Goal: Information Seeking & Learning: Learn about a topic

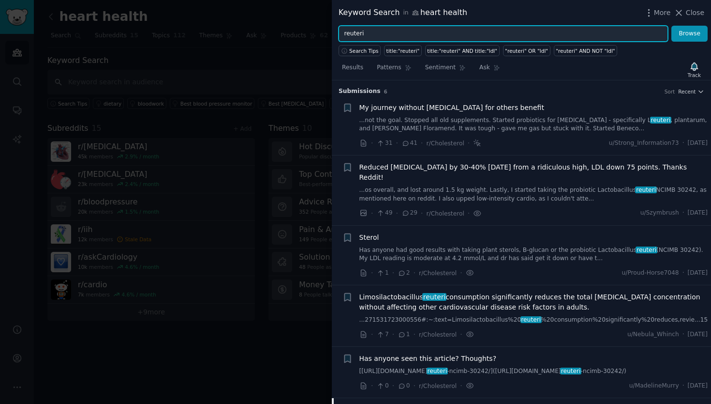
click at [371, 34] on input "reuteri" at bounding box center [504, 34] width 330 height 16
type input "plantarum"
click at [690, 33] on button "Browse" at bounding box center [690, 34] width 36 height 16
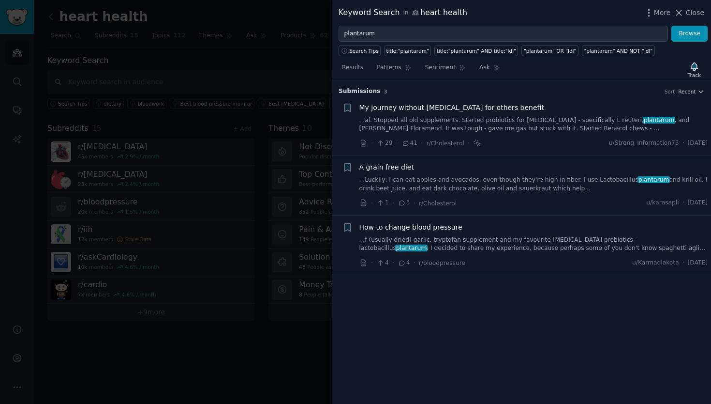
click at [455, 185] on link "...Luckily, I can eat apples and avocados, even though they're high in fiber. I…" at bounding box center [534, 184] width 349 height 17
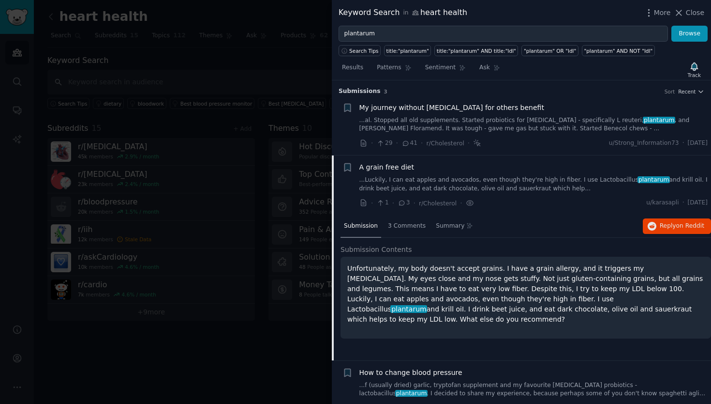
scroll to position [15, 0]
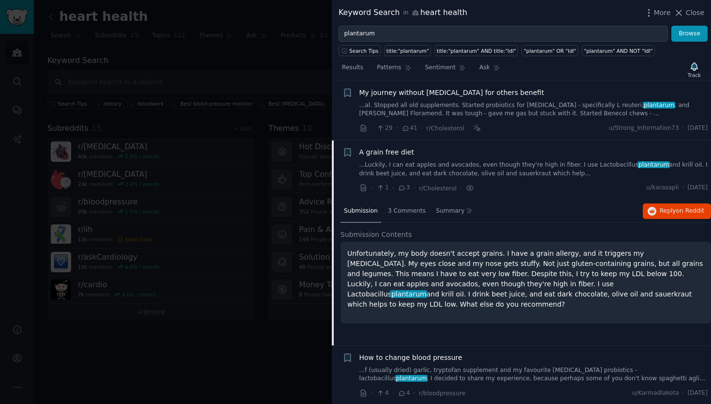
click at [476, 379] on link "...f (usually dried) garlic, tryptofan supplement and my favourite [MEDICAL_DAT…" at bounding box center [534, 374] width 349 height 17
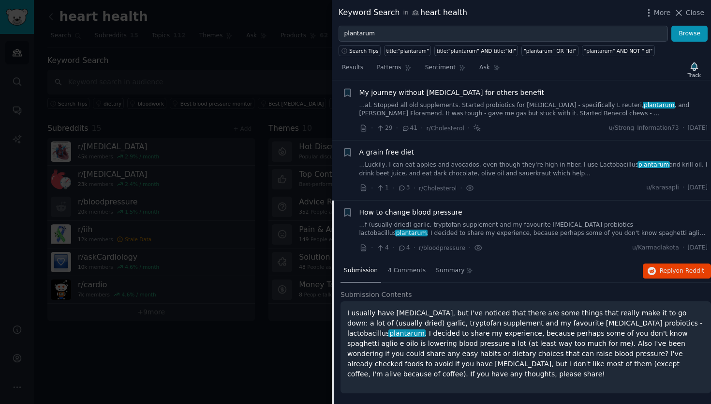
click at [498, 353] on p "I usually have [MEDICAL_DATA], but I've noticed that there are some things that…" at bounding box center [525, 343] width 357 height 71
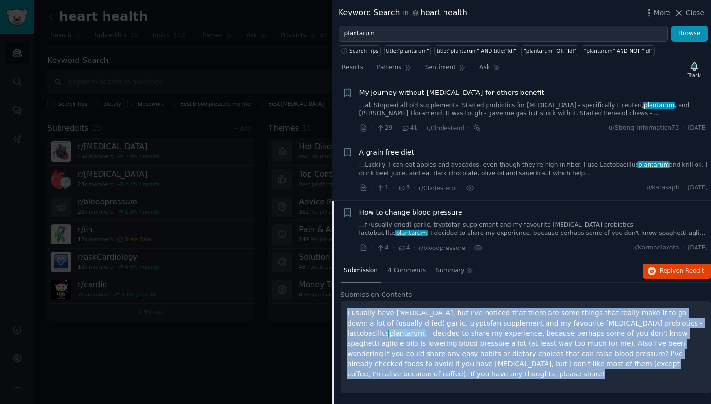
click at [498, 353] on p "I usually have [MEDICAL_DATA], but I've noticed that there are some things that…" at bounding box center [525, 343] width 357 height 71
